Goal: Check status: Check status

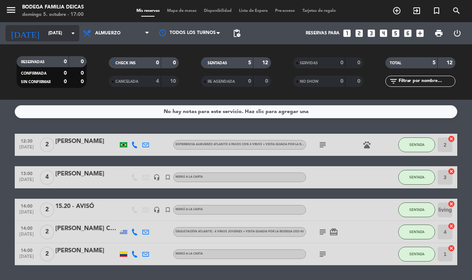
click at [49, 30] on input "[DATE]" at bounding box center [74, 33] width 59 height 13
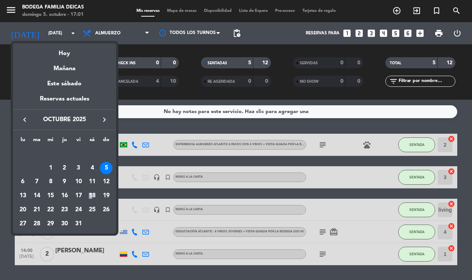
click at [91, 193] on div "18" at bounding box center [92, 195] width 13 height 13
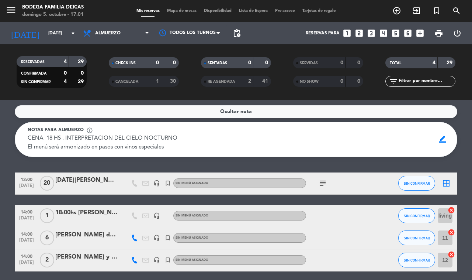
click at [91, 184] on div "[DATE][PERSON_NAME] descontracturado" at bounding box center [86, 180] width 63 height 10
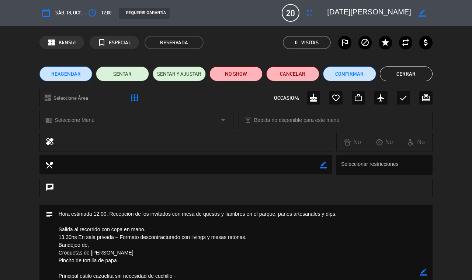
click at [418, 73] on button "Cerrar" at bounding box center [406, 73] width 53 height 15
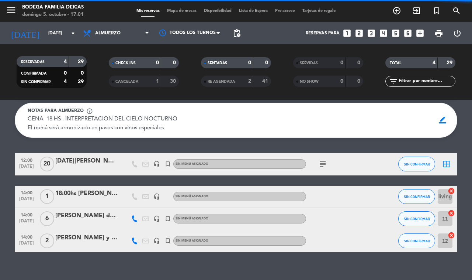
scroll to position [28, 0]
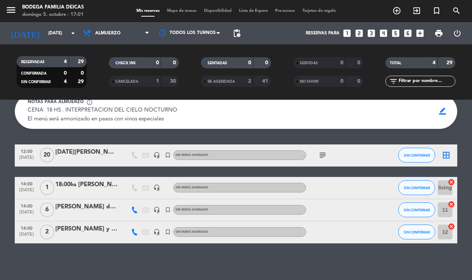
click at [76, 186] on div "18:00hs [PERSON_NAME]" at bounding box center [86, 185] width 63 height 10
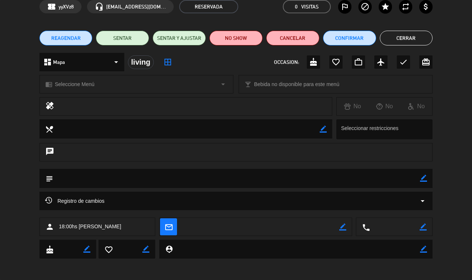
scroll to position [0, 0]
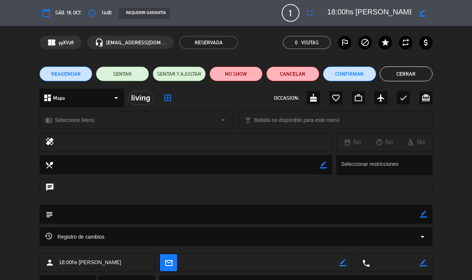
click at [410, 73] on button "Cerrar" at bounding box center [406, 73] width 53 height 15
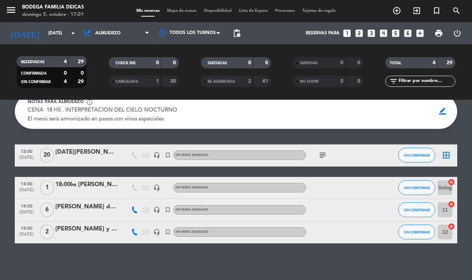
click at [105, 185] on div "18:00hs [PERSON_NAME]" at bounding box center [86, 185] width 63 height 10
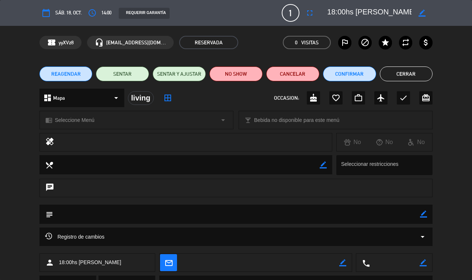
click at [407, 74] on button "Cerrar" at bounding box center [406, 73] width 53 height 15
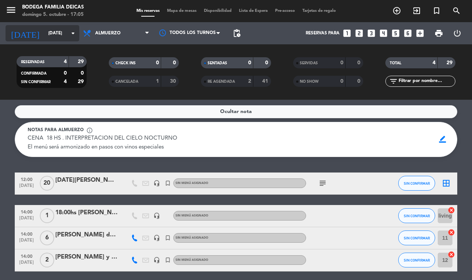
click at [45, 31] on input "[DATE]" at bounding box center [74, 33] width 59 height 13
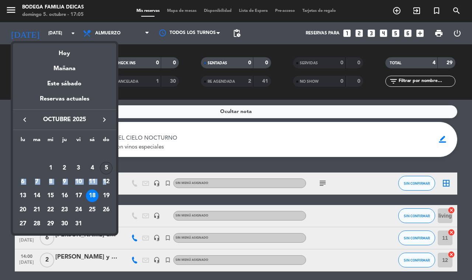
drag, startPoint x: 108, startPoint y: 177, endPoint x: 106, endPoint y: 173, distance: 4.7
click at [106, 173] on tbody "[DATE] 2 3 4 5 6 7 8 9 10 11 12 13 14 15 16 17 18 19 20 21 22 23 24 25 26 27 28…" at bounding box center [64, 188] width 97 height 83
drag, startPoint x: 93, startPoint y: 163, endPoint x: 102, endPoint y: 164, distance: 9.0
click at [95, 162] on div "4" at bounding box center [92, 168] width 13 height 13
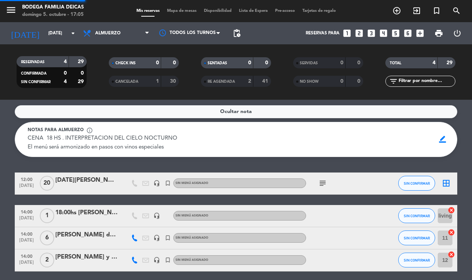
click at [102, 164] on div "Ocultar nota Notas para almuerzo info_outline CENA 18 HS . INTERPRETACION DEL C…" at bounding box center [236, 190] width 472 height 180
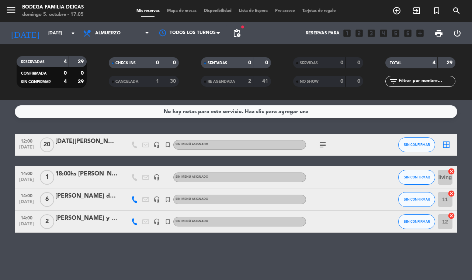
click at [23, 180] on span "[DATE]" at bounding box center [26, 181] width 18 height 8
click at [67, 38] on input "[DATE]" at bounding box center [74, 33] width 59 height 13
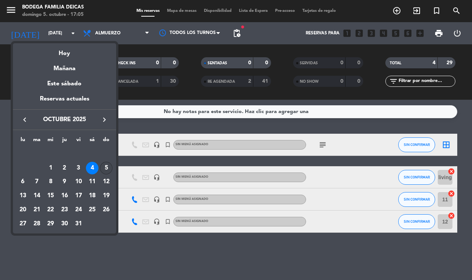
click at [104, 165] on div "5" at bounding box center [106, 168] width 13 height 13
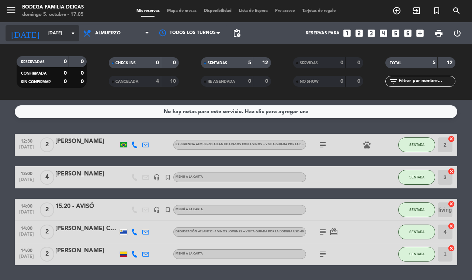
click at [67, 36] on input "[DATE]" at bounding box center [74, 33] width 59 height 13
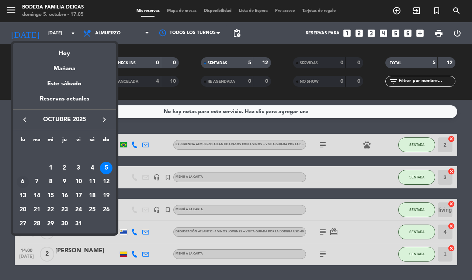
click at [27, 185] on div "6" at bounding box center [23, 182] width 13 height 13
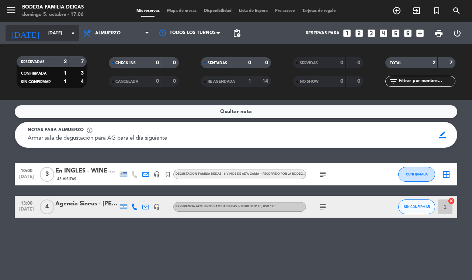
click at [55, 31] on input "[DATE]" at bounding box center [74, 33] width 59 height 13
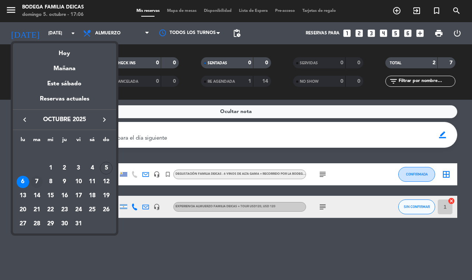
click at [39, 180] on div "7" at bounding box center [37, 182] width 13 height 13
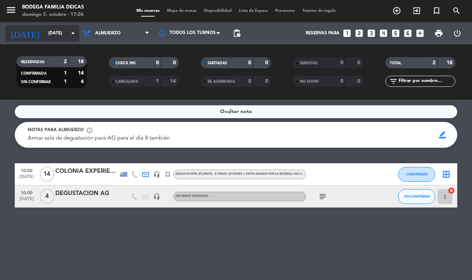
click at [59, 36] on input "[DATE]" at bounding box center [74, 33] width 59 height 13
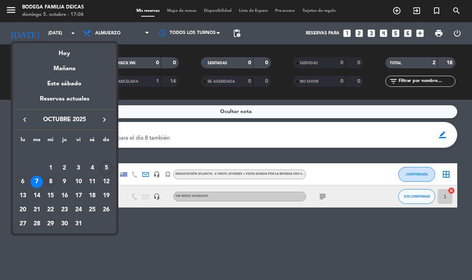
click at [48, 175] on td "8" at bounding box center [51, 182] width 14 height 14
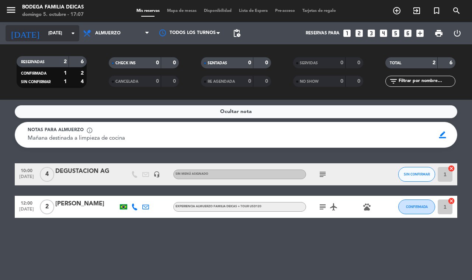
click at [52, 33] on input "[DATE]" at bounding box center [74, 33] width 59 height 13
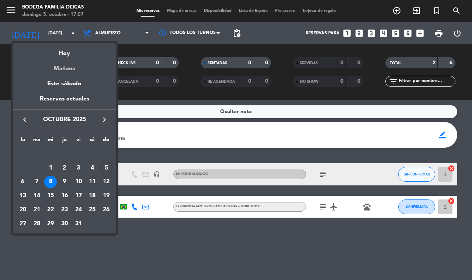
click at [73, 66] on div "Mañana" at bounding box center [64, 65] width 103 height 15
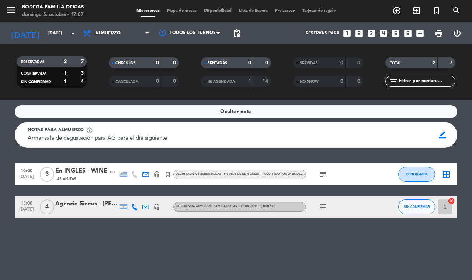
click at [324, 171] on icon "subject" at bounding box center [322, 174] width 9 height 9
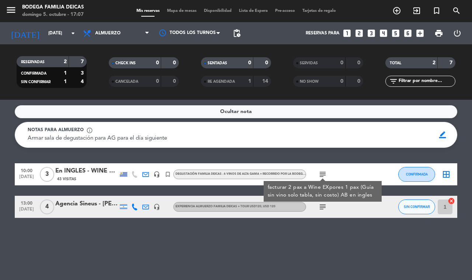
click at [322, 205] on icon "subject" at bounding box center [322, 206] width 9 height 9
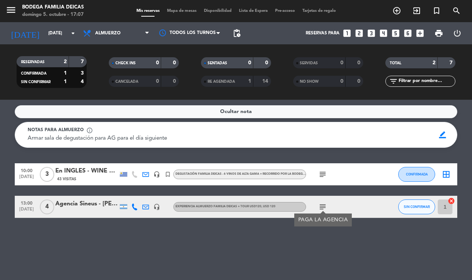
click at [330, 242] on div "Ocultar nota Notas para almuerzo info_outline Armar sala de degustación para AG…" at bounding box center [236, 190] width 472 height 180
click at [321, 172] on icon "subject" at bounding box center [322, 174] width 9 height 9
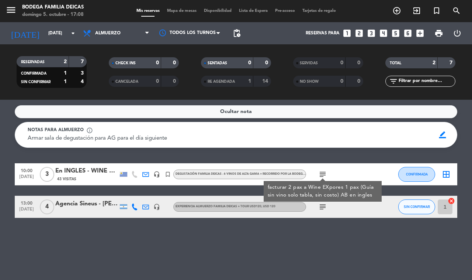
click at [323, 207] on icon "subject" at bounding box center [322, 206] width 9 height 9
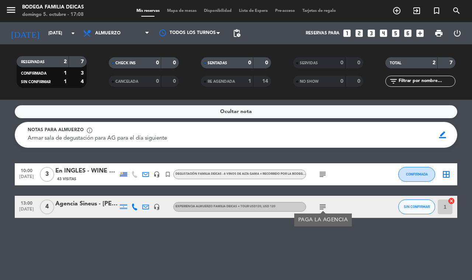
click at [351, 258] on div "Ocultar nota Notas para almuerzo info_outline Armar sala de degustación para AG…" at bounding box center [236, 190] width 472 height 180
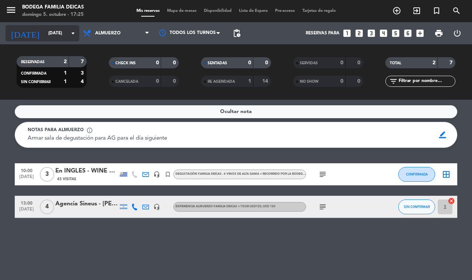
click at [56, 36] on input "[DATE]" at bounding box center [74, 33] width 59 height 13
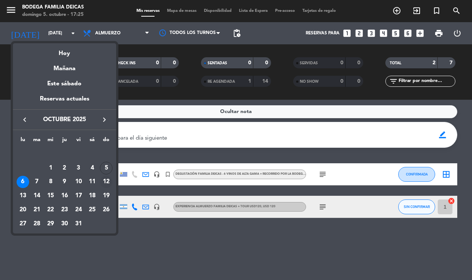
click at [110, 179] on div "12" at bounding box center [106, 182] width 13 height 13
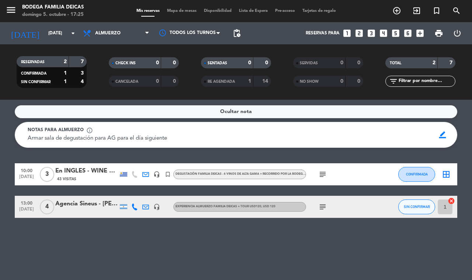
type input "[DATE]"
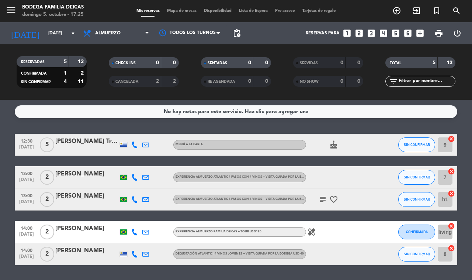
scroll to position [21, 0]
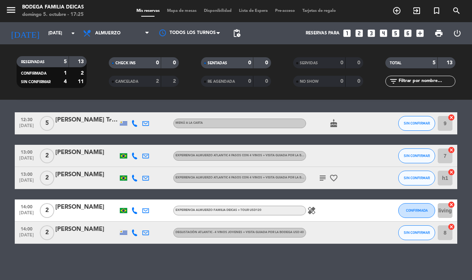
click at [312, 207] on icon "healing" at bounding box center [311, 210] width 9 height 9
click at [322, 179] on icon "subject" at bounding box center [322, 177] width 9 height 9
click at [333, 176] on icon "favorite_border" at bounding box center [334, 177] width 9 height 9
drag, startPoint x: 333, startPoint y: 119, endPoint x: 334, endPoint y: 123, distance: 4.2
click at [334, 122] on div "cake" at bounding box center [339, 123] width 66 height 22
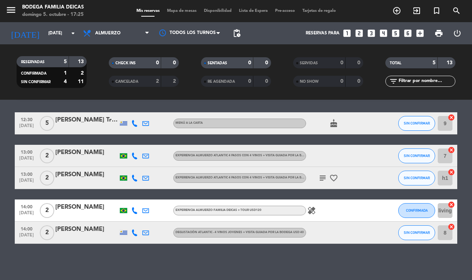
click at [336, 126] on icon "cake" at bounding box center [334, 123] width 9 height 9
click at [358, 106] on div "No hay notas para este servicio. Haz clic para agregar una 12:30 [DATE] 5 [PERS…" at bounding box center [236, 190] width 472 height 180
